Goal: Task Accomplishment & Management: Manage account settings

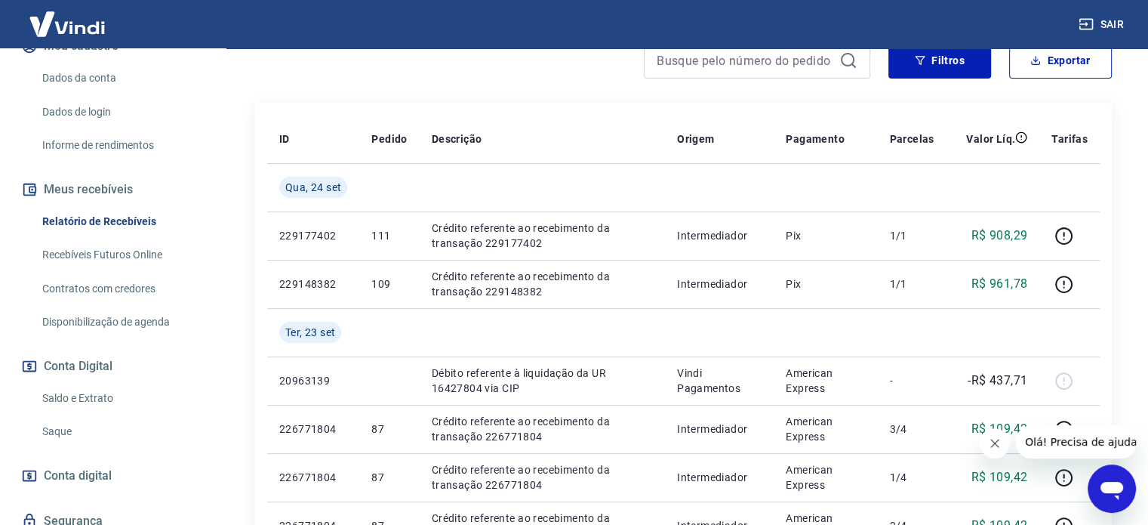
scroll to position [209, 0]
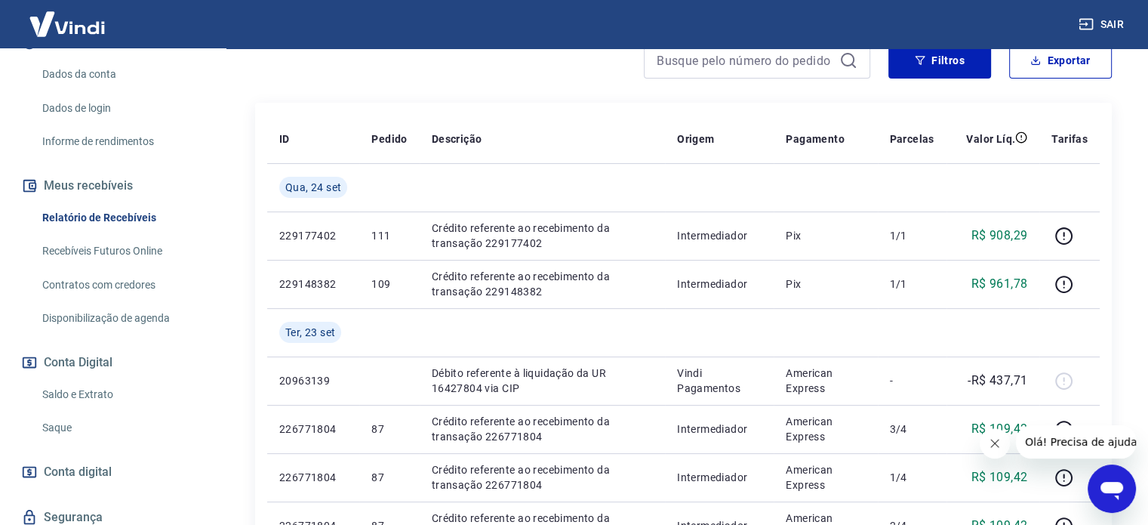
click at [110, 401] on link "Saldo e Extrato" at bounding box center [121, 394] width 171 height 31
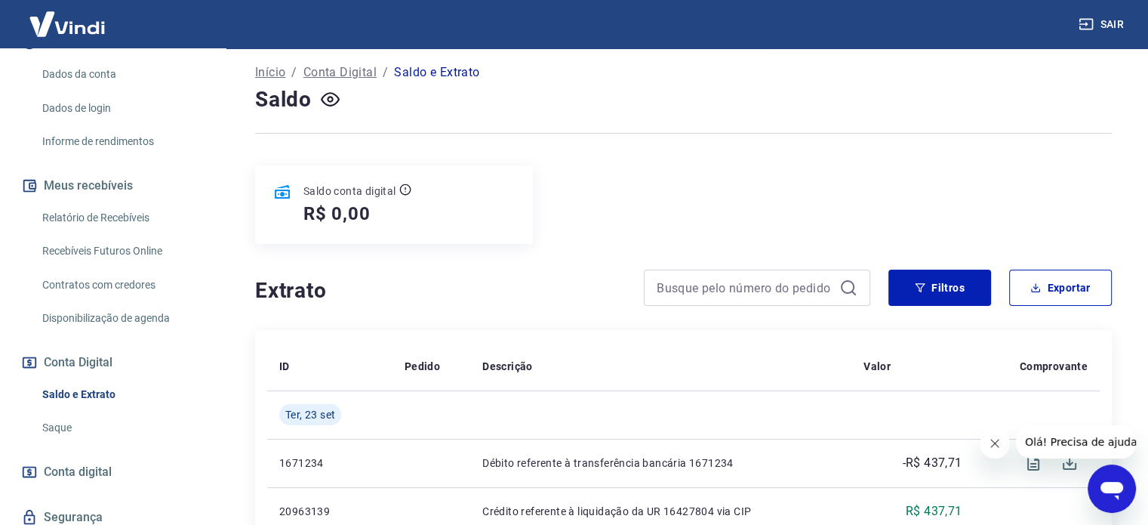
scroll to position [144, 0]
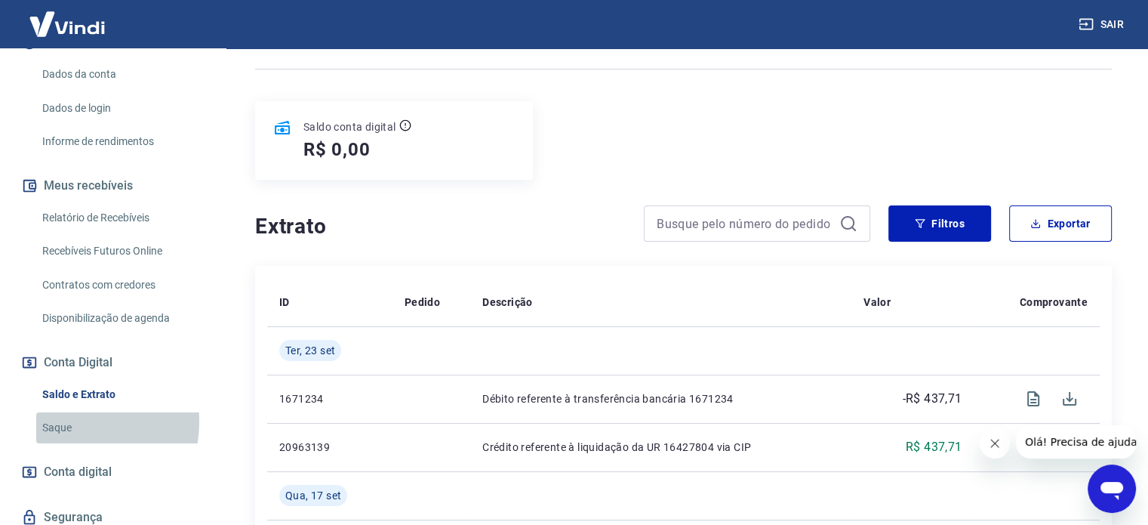
click at [63, 436] on link "Saque" at bounding box center [121, 427] width 171 height 31
